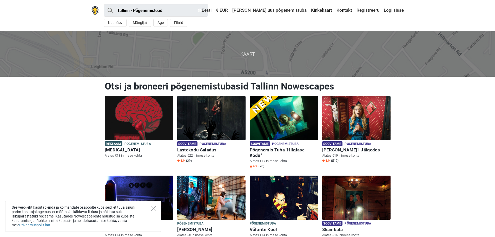
click at [157, 207] on div "See veebileht kasutab enda ja kolmandate osapoolte küpsiseid, et tuua sinuni pa…" at bounding box center [83, 216] width 156 height 31
click at [152, 209] on icon "Close" at bounding box center [153, 208] width 5 height 5
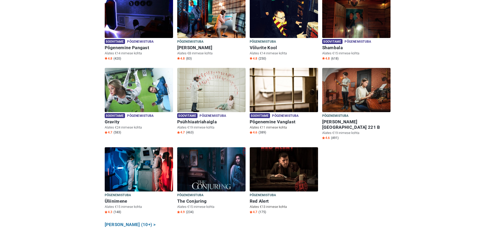
scroll to position [182, 0]
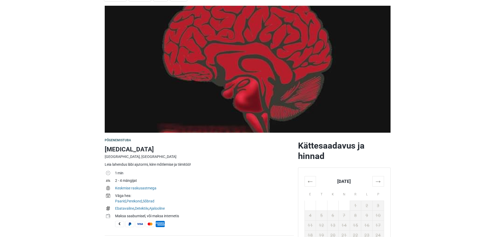
scroll to position [26, 0]
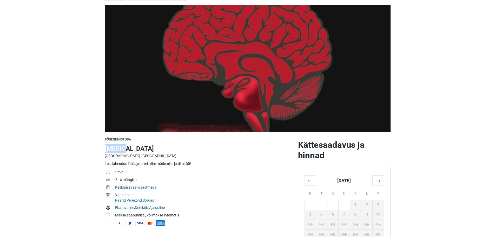
drag, startPoint x: 125, startPoint y: 147, endPoint x: 95, endPoint y: 151, distance: 30.2
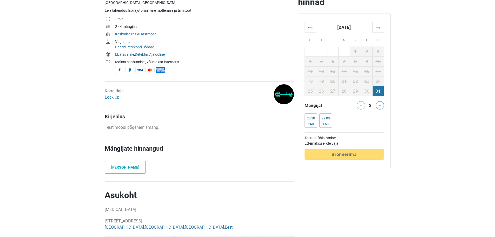
scroll to position [182, 0]
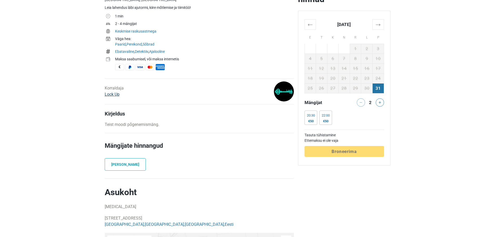
click at [108, 95] on link "Lock Up" at bounding box center [112, 94] width 15 height 5
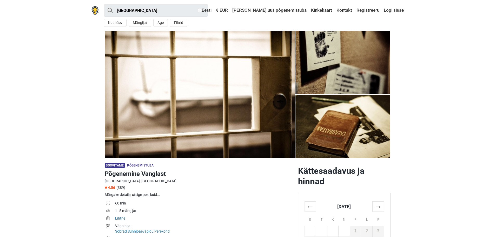
click at [93, 143] on section "1 2 3 4 5" at bounding box center [247, 94] width 495 height 127
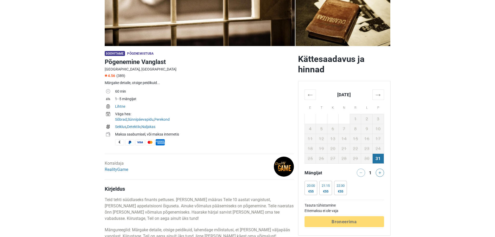
scroll to position [130, 0]
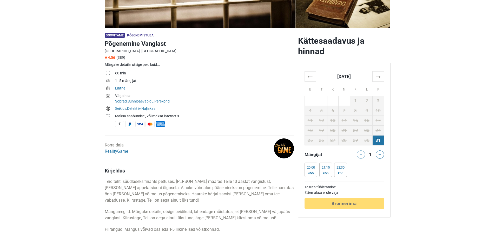
click at [279, 150] on img at bounding box center [284, 148] width 20 height 20
click at [122, 152] on link "RealityGame" at bounding box center [116, 151] width 23 height 5
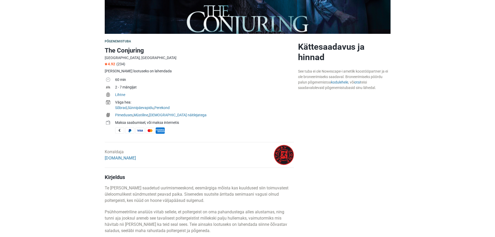
scroll to position [156, 0]
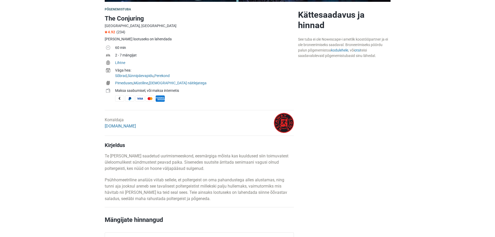
click at [123, 128] on div "Korraldaja GetAway.Zone" at bounding box center [120, 123] width 31 height 12
click at [122, 126] on link "[DOMAIN_NAME]" at bounding box center [120, 125] width 31 height 5
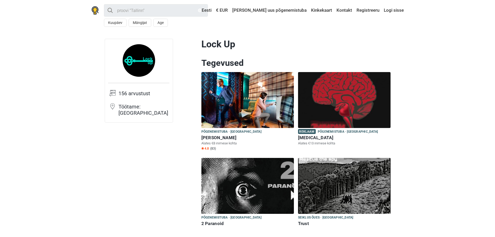
drag, startPoint x: 188, startPoint y: 41, endPoint x: 235, endPoint y: 46, distance: 47.3
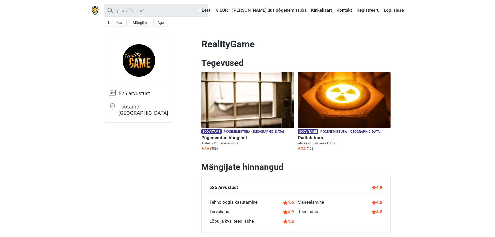
drag, startPoint x: 268, startPoint y: 48, endPoint x: 210, endPoint y: 45, distance: 57.2
click at [210, 45] on h1 "RealityGame" at bounding box center [295, 44] width 189 height 11
drag, startPoint x: 229, startPoint y: 44, endPoint x: 193, endPoint y: 43, distance: 36.1
drag, startPoint x: 193, startPoint y: 43, endPoint x: 252, endPoint y: 46, distance: 59.6
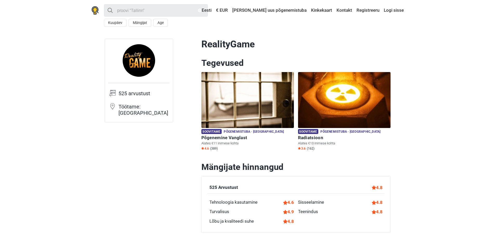
click at [264, 46] on h1 "RealityGame" at bounding box center [295, 44] width 189 height 11
drag, startPoint x: 264, startPoint y: 46, endPoint x: 209, endPoint y: 44, distance: 54.6
click at [209, 44] on h1 "RealityGame" at bounding box center [295, 44] width 189 height 11
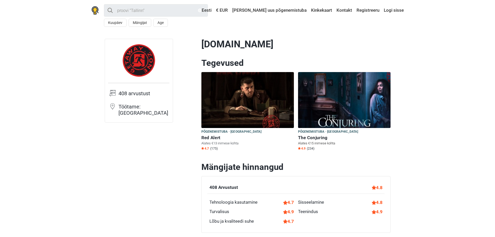
click at [309, 139] on h6 "The Conjuring" at bounding box center [344, 137] width 92 height 5
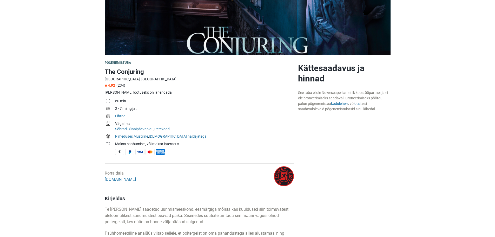
scroll to position [104, 0]
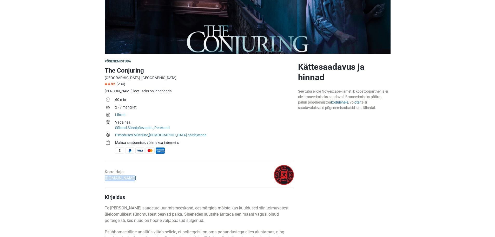
drag, startPoint x: 110, startPoint y: 178, endPoint x: 93, endPoint y: 178, distance: 17.4
copy link "GetAway.Zone"
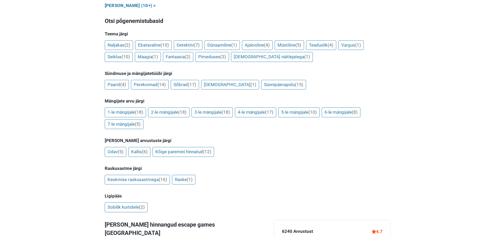
scroll to position [416, 0]
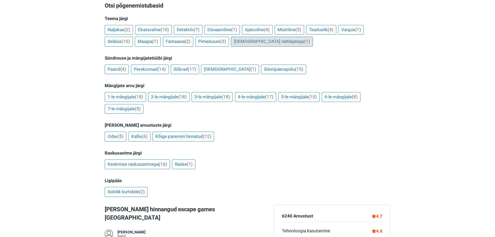
click at [255, 37] on link "Koos näitlejatega (1)" at bounding box center [272, 42] width 82 height 10
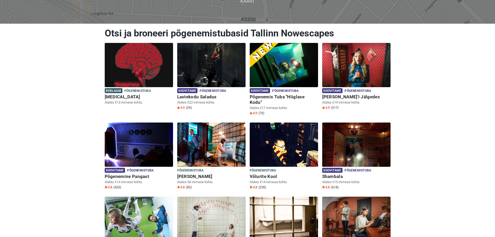
scroll to position [0, 0]
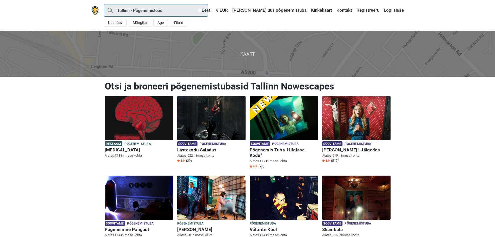
click at [153, 10] on input "Tallinn · Põgenemistoad" at bounding box center [156, 10] width 104 height 12
type input "Tallinn"
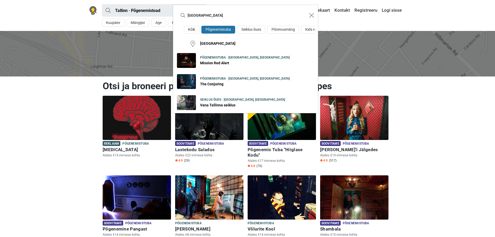
click at [309, 15] on img "Close modal" at bounding box center [311, 15] width 5 height 5
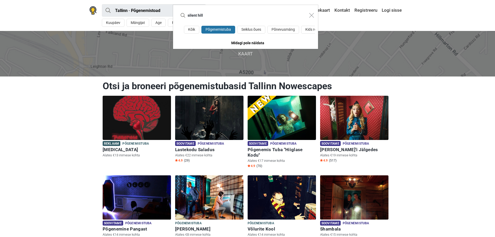
type input "silent hill"
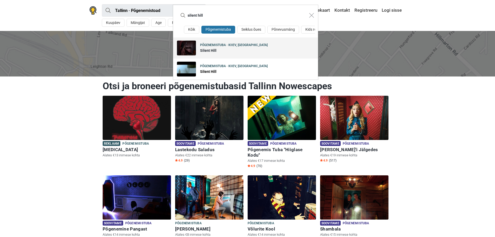
click at [265, 56] on link "Põgenemistuba · Kiiev, Ukraina Silent Hill" at bounding box center [245, 47] width 145 height 21
click at [463, 112] on div "silent hill Kõik Põgenemistuba Seiklus õues Põnevusmäng Kids room Põgenemistuba…" at bounding box center [247, 118] width 495 height 237
drag, startPoint x: 82, startPoint y: 100, endPoint x: 89, endPoint y: 95, distance: 8.1
click at [82, 100] on div "silent hill Kõik Põgenemistuba Seiklus õues Põnevusmäng Kids room Põgenemistuba…" at bounding box center [247, 118] width 495 height 237
click at [312, 19] on button "Close modal" at bounding box center [311, 15] width 10 height 10
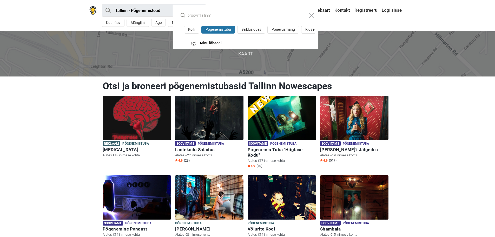
click at [470, 70] on div "Kõik Põgenemistuba Seiklus õues Põnevusmäng Kids room Minu lähedal" at bounding box center [247, 118] width 495 height 237
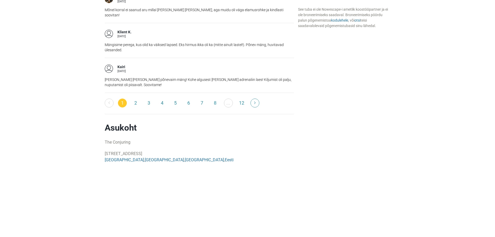
scroll to position [883, 0]
